Goal: Ask a question

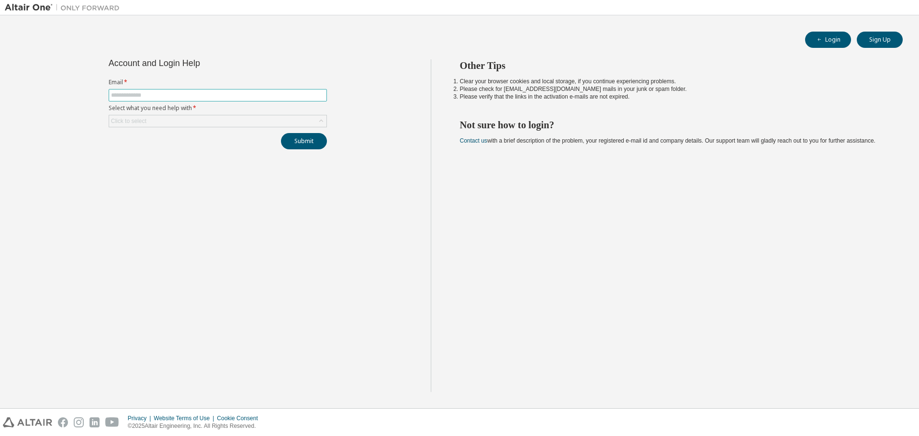
click at [158, 93] on input "text" at bounding box center [217, 95] width 213 height 8
click at [296, 233] on div "Account and Login Help Email * Select what you need help with * Click to select…" at bounding box center [218, 225] width 426 height 333
click at [186, 94] on input "text" at bounding box center [217, 95] width 213 height 8
type input "**********"
click at [278, 232] on div "**********" at bounding box center [218, 225] width 426 height 333
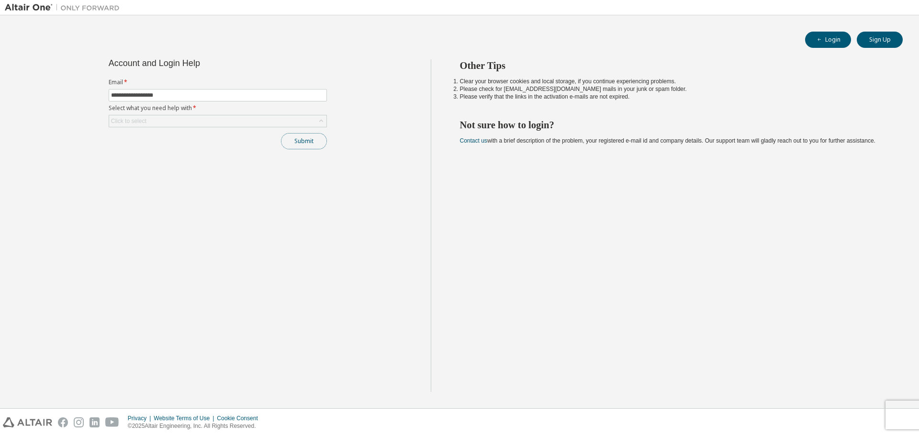
click at [304, 143] on button "Submit" at bounding box center [304, 141] width 46 height 16
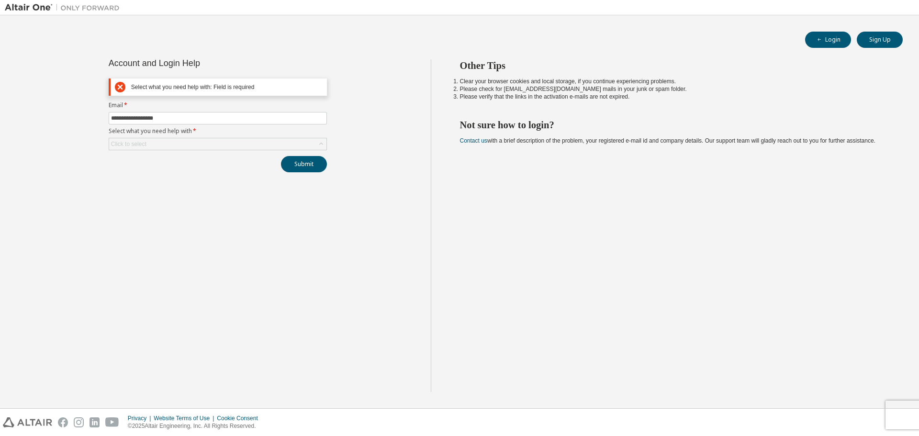
click at [257, 171] on div "Submit" at bounding box center [218, 164] width 218 height 16
click at [226, 144] on div "Click to select" at bounding box center [217, 143] width 217 height 11
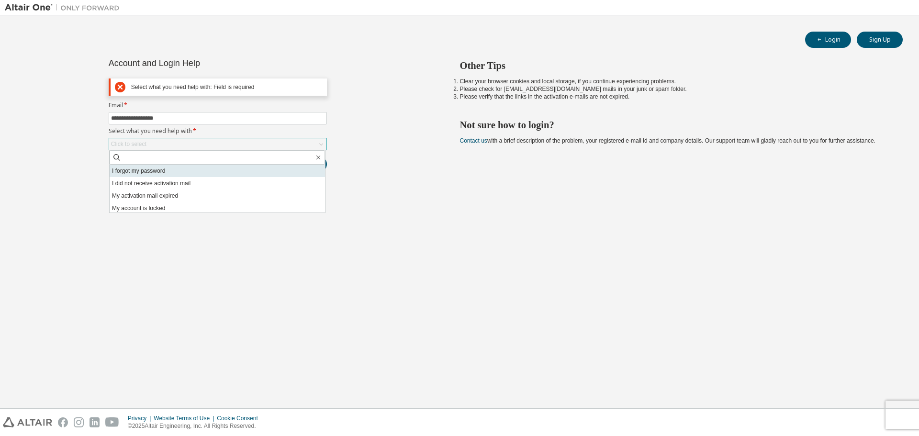
click at [218, 167] on li "I forgot my password" at bounding box center [217, 171] width 215 height 12
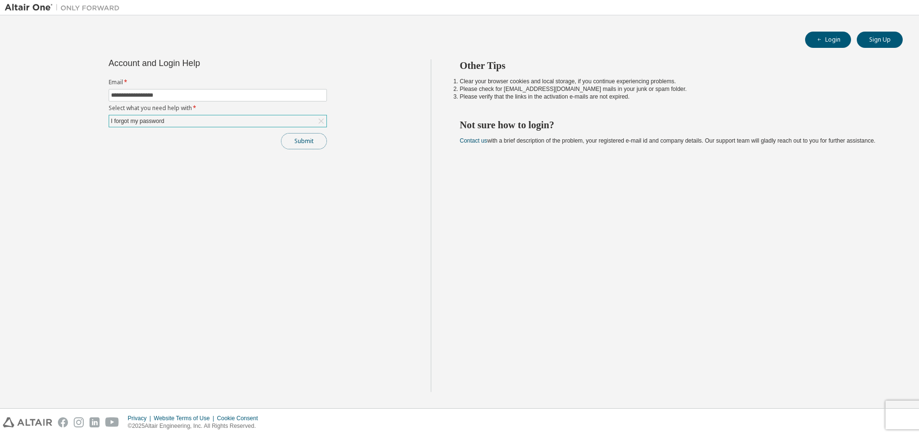
click at [304, 144] on button "Submit" at bounding box center [304, 141] width 46 height 16
click at [315, 139] on button "Submit" at bounding box center [304, 141] width 46 height 16
